Goal: Communication & Community: Answer question/provide support

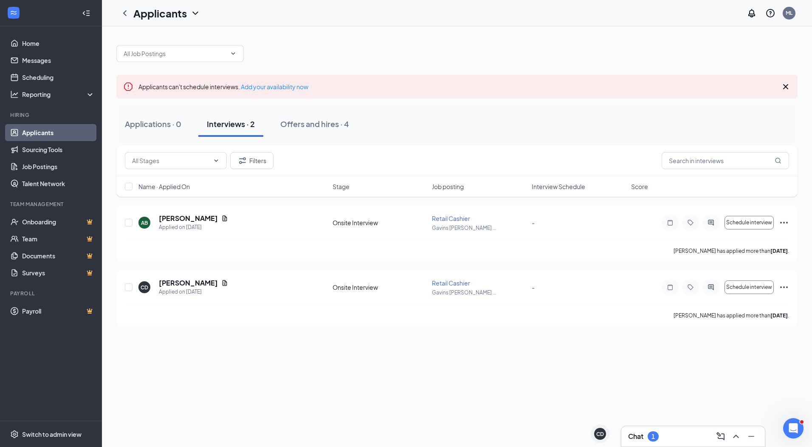
click at [661, 437] on div "Chat 1" at bounding box center [693, 436] width 130 height 14
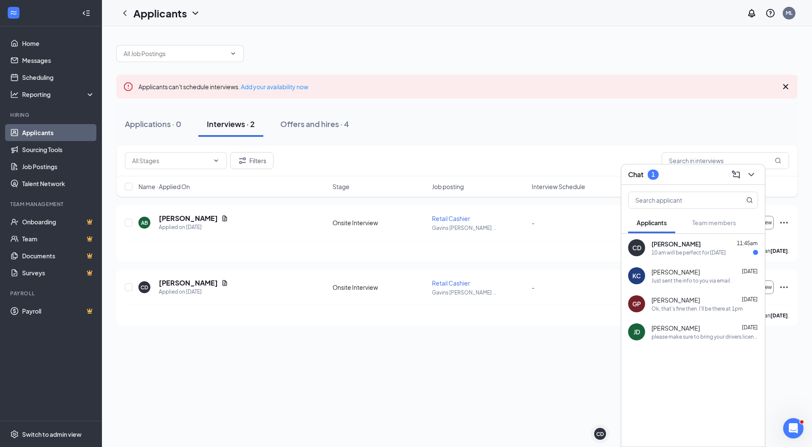
click at [701, 249] on div "10 am will be perfect for [DATE]" at bounding box center [688, 252] width 74 height 7
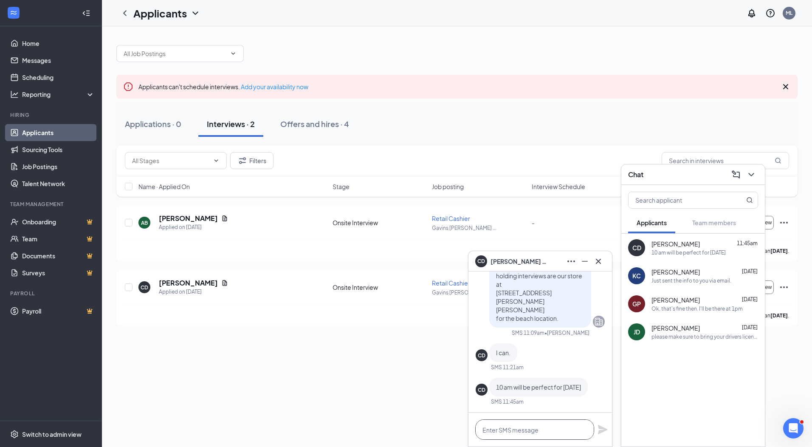
click at [544, 430] on textarea at bounding box center [534, 429] width 119 height 20
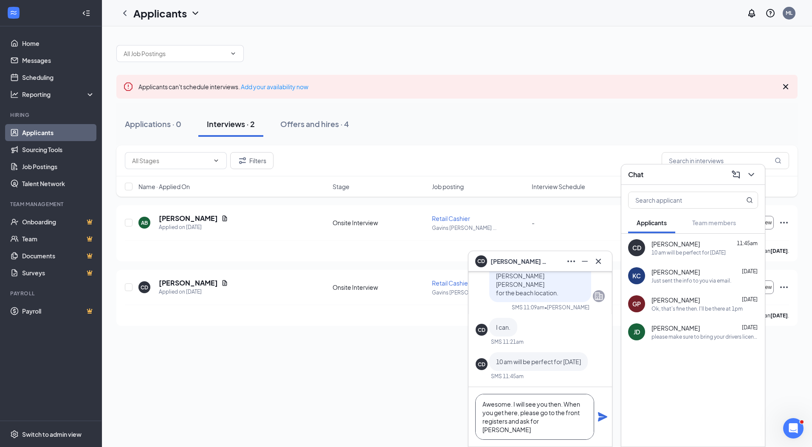
type textarea "Awesome. I will see you then. When you get here, please go to the front registe…"
click at [600, 417] on icon "Plane" at bounding box center [602, 416] width 10 height 10
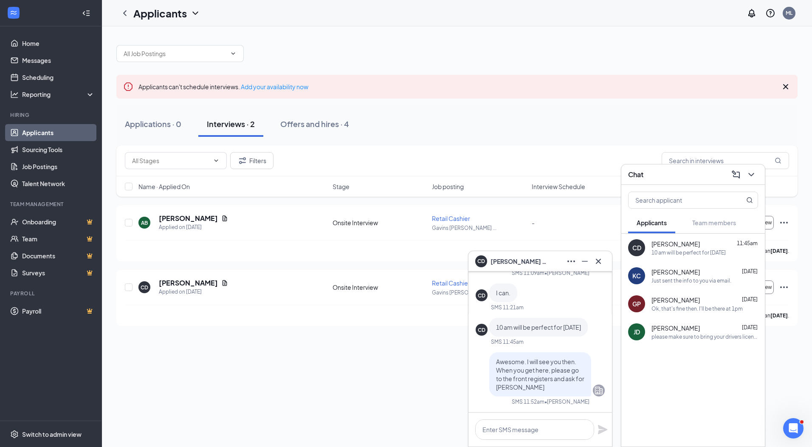
scroll to position [0, 0]
click at [586, 262] on icon "Minimize" at bounding box center [585, 261] width 10 height 10
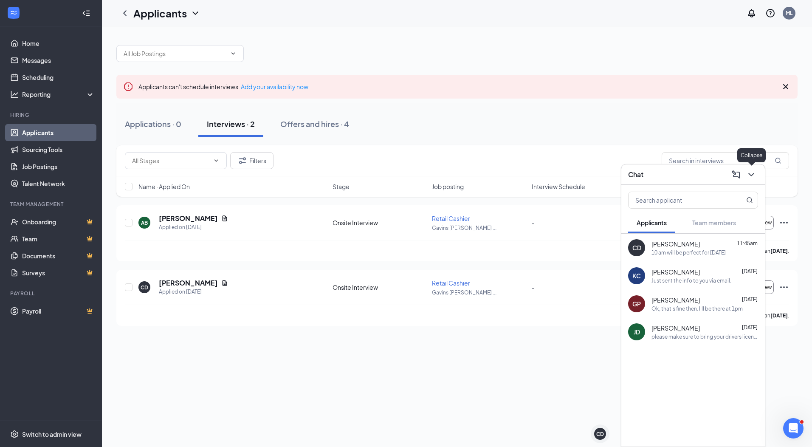
click at [750, 174] on icon "ChevronDown" at bounding box center [751, 174] width 10 height 10
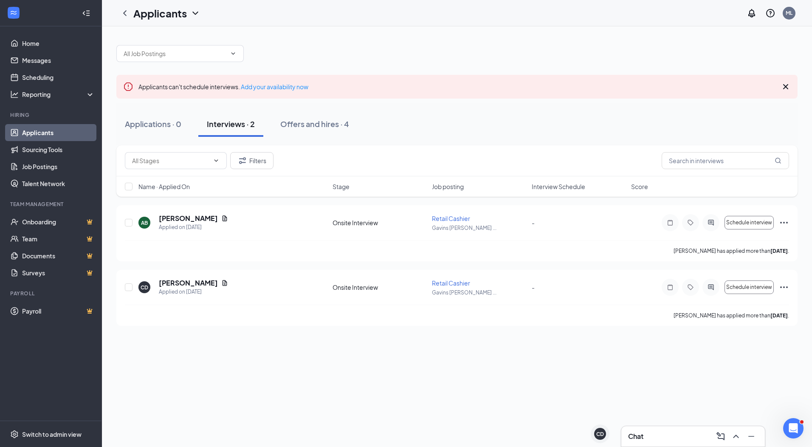
click at [752, 57] on div at bounding box center [456, 49] width 681 height 25
click at [783, 85] on icon "Cross" at bounding box center [785, 87] width 10 height 10
